Goal: Transaction & Acquisition: Download file/media

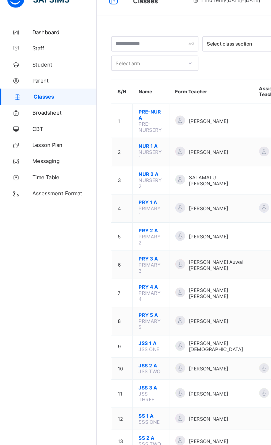
click at [28, 88] on span "Broadsheet" at bounding box center [44, 88] width 44 height 4
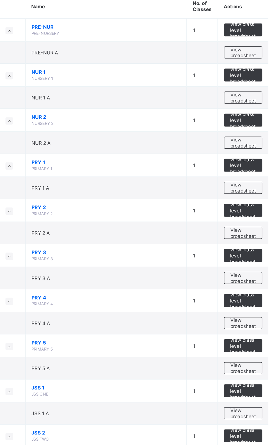
click at [252, 247] on div "View broadsheet" at bounding box center [243, 247] width 26 height 8
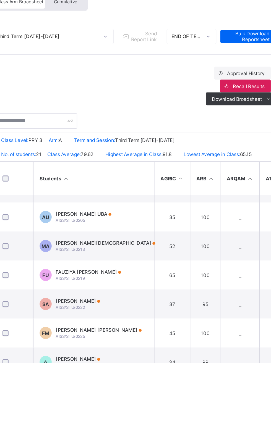
scroll to position [14, 0]
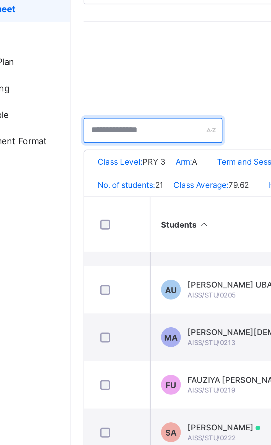
click at [105, 139] on input "text" at bounding box center [101, 139] width 58 height 10
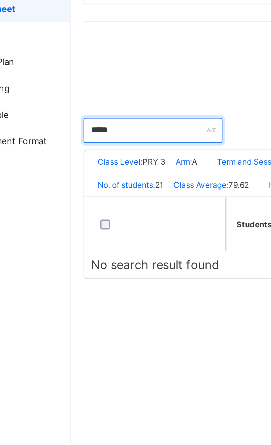
scroll to position [0, 0]
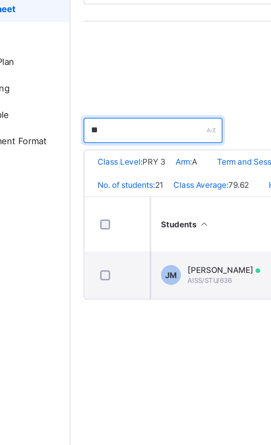
type input "*"
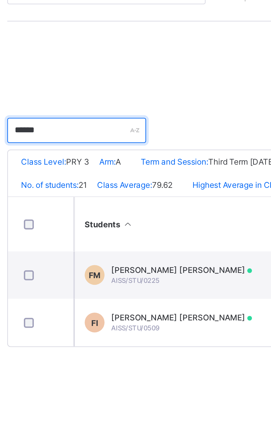
click at [89, 140] on input "******" at bounding box center [101, 139] width 58 height 10
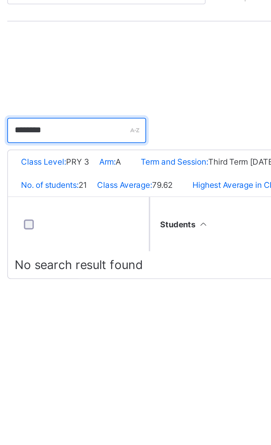
click at [97, 140] on input "********" at bounding box center [101, 139] width 58 height 10
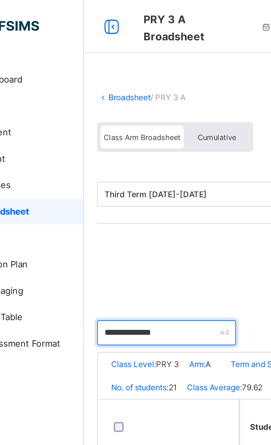
click at [110, 139] on input "**********" at bounding box center [101, 139] width 58 height 10
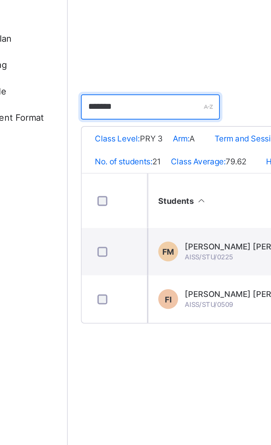
type input "******"
type input "*"
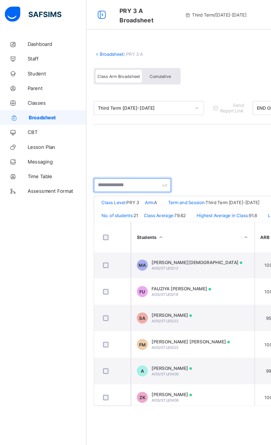
scroll to position [0, 15]
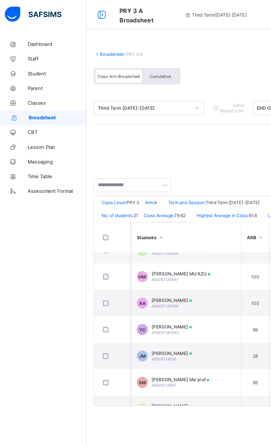
scroll to position [305, 25]
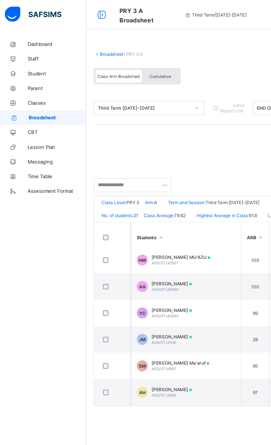
click at [159, 281] on td "SM Sadiya Ma'aruf Ma'aruf AISS/STU/667" at bounding box center [141, 275] width 83 height 20
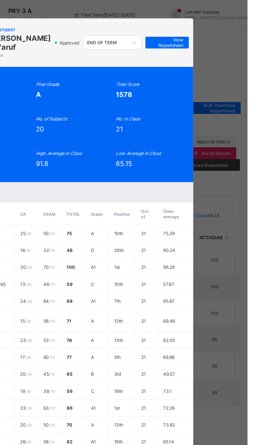
click at [223, 36] on span "View Reportsheet" at bounding box center [210, 32] width 24 height 8
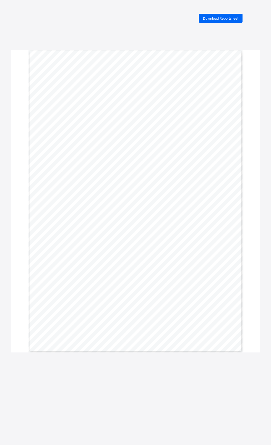
click at [230, 20] on div "Download Reportsheet" at bounding box center [221, 18] width 44 height 9
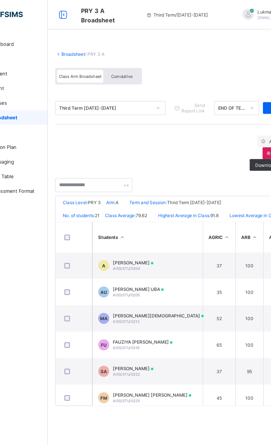
click at [91, 41] on link "Broadsheet" at bounding box center [86, 41] width 18 height 4
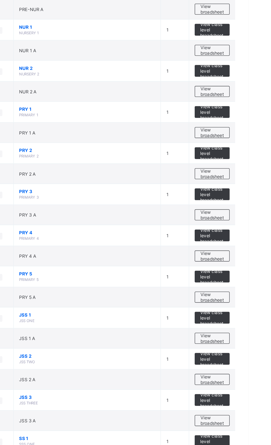
click at [253, 308] on div "View broadsheet" at bounding box center [243, 309] width 26 height 8
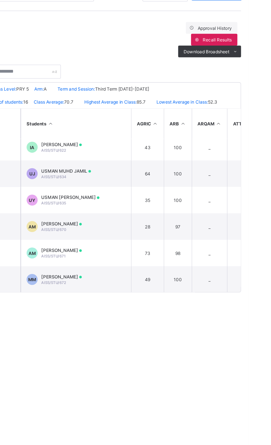
scroll to position [205, 0]
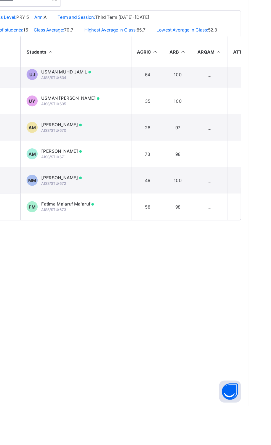
click at [162, 292] on td "FM Fatima Ma'aruf Ma'aruf AISS/STU/673" at bounding box center [141, 295] width 83 height 20
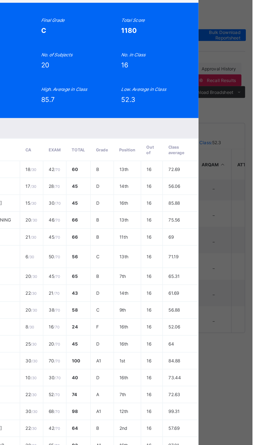
click at [215, 39] on span "View Reportsheet" at bounding box center [203, 35] width 24 height 8
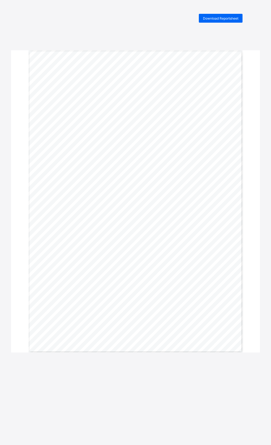
click at [227, 19] on span "Download Reportsheet" at bounding box center [220, 18] width 35 height 4
